Goal: Information Seeking & Learning: Compare options

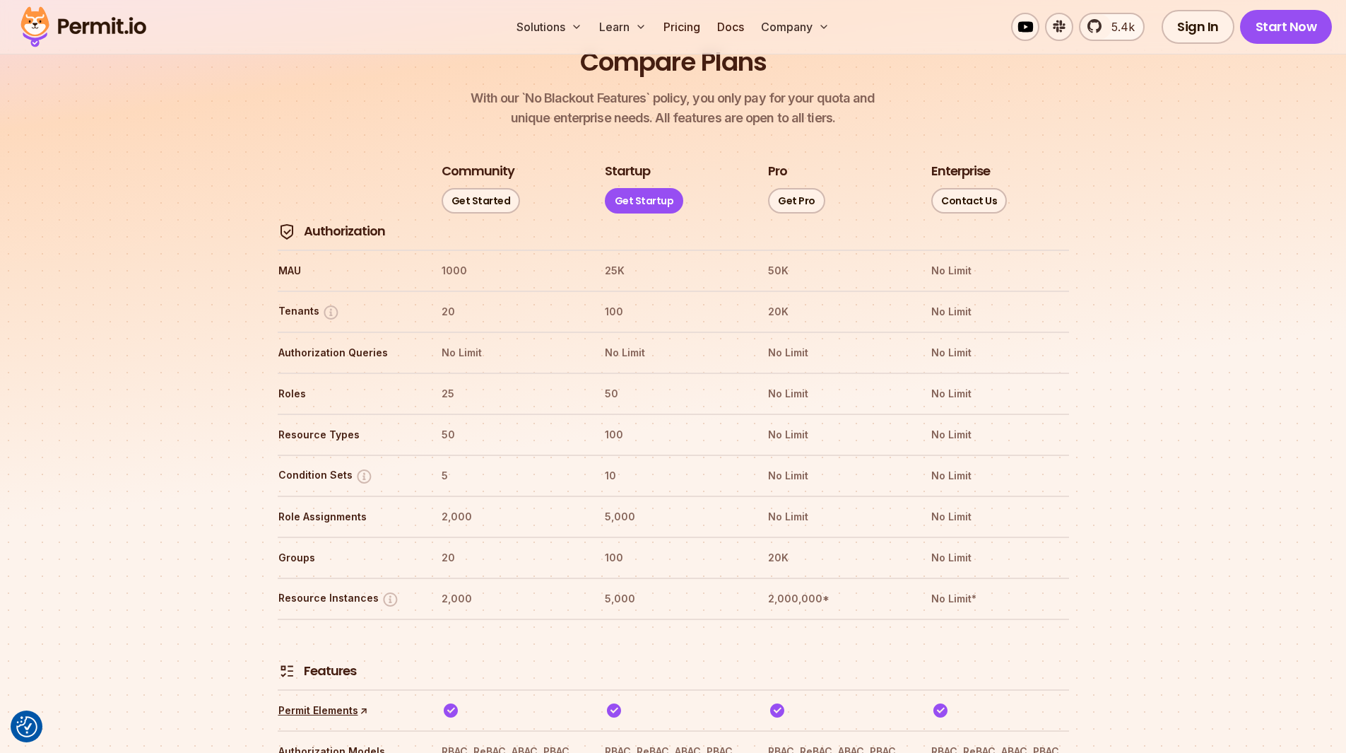
scroll to position [1591, 0]
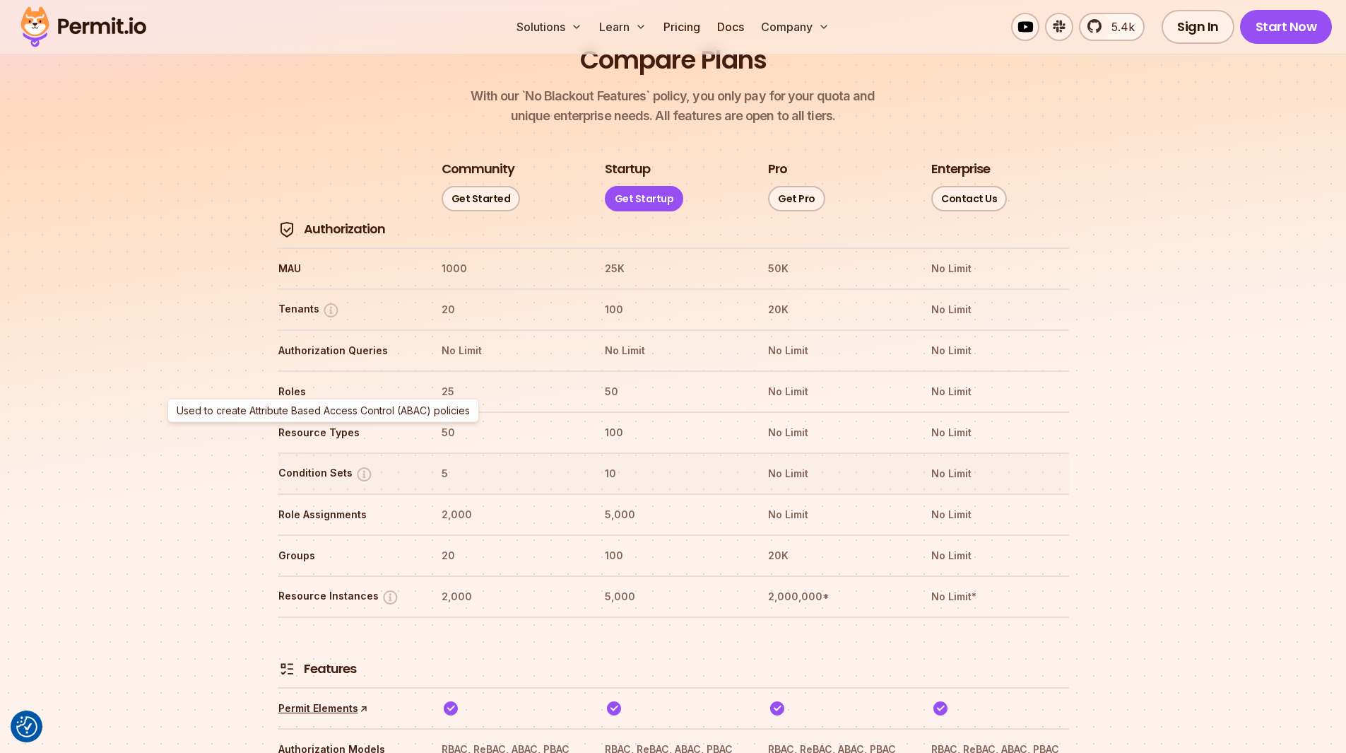
click at [358, 465] on img at bounding box center [364, 474] width 18 height 18
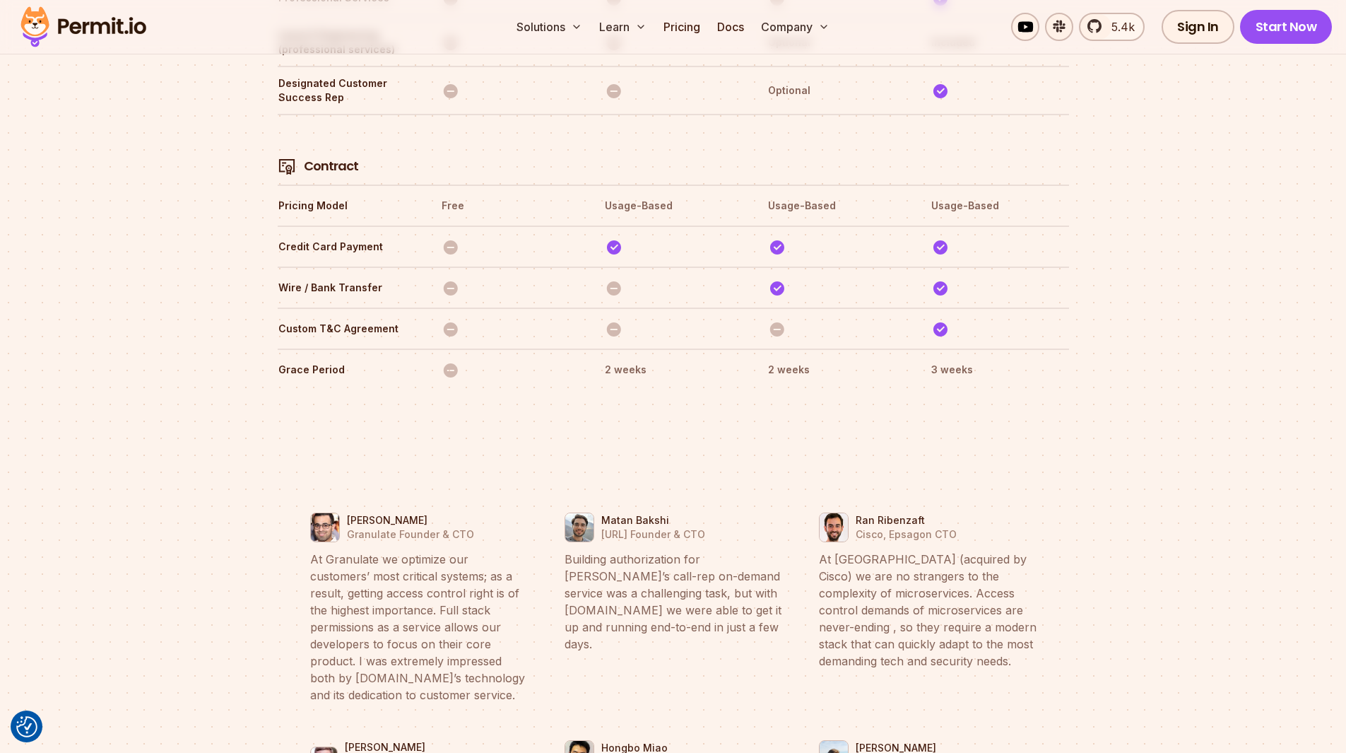
scroll to position [4933, 0]
